Goal: Information Seeking & Learning: Learn about a topic

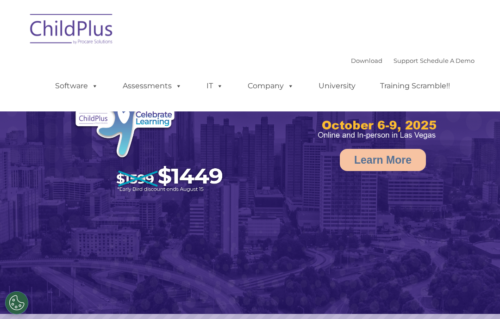
select select "MEDIUM"
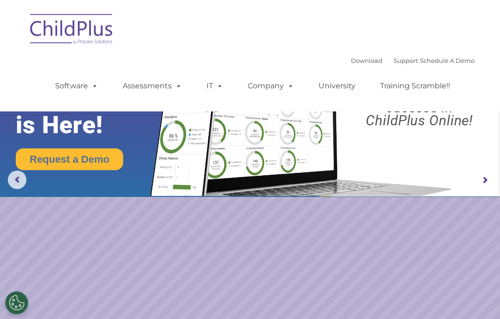
click at [89, 31] on img at bounding box center [71, 30] width 93 height 46
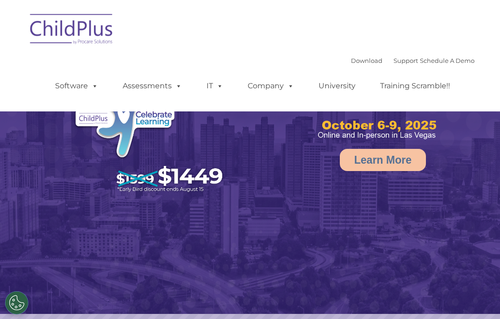
select select "MEDIUM"
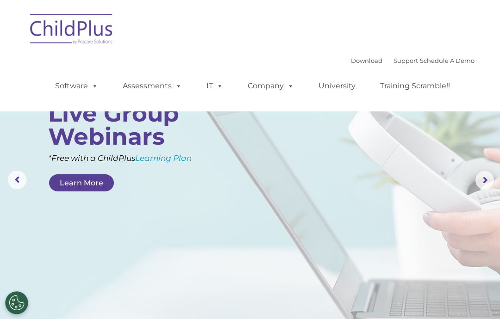
click at [252, 42] on div "Download Support | Schedule A Demo  MENU MENU Software ChildPlus: The original…" at bounding box center [249, 56] width 449 height 98
click at [148, 46] on div "Download Support | Schedule A Demo  MENU MENU Software ChildPlus: The original…" at bounding box center [249, 56] width 449 height 98
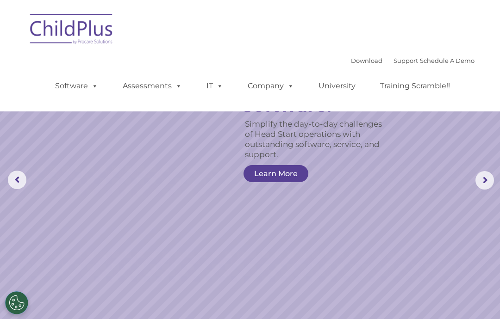
click at [273, 174] on link "Learn More" at bounding box center [275, 173] width 65 height 17
